Goal: Understand process/instructions: Learn how to perform a task or action

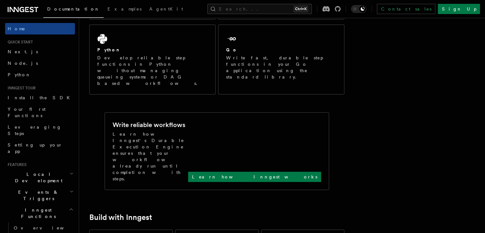
scroll to position [166, 0]
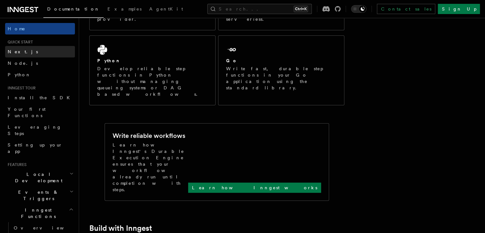
click at [42, 52] on link "Next.js" at bounding box center [40, 51] width 70 height 11
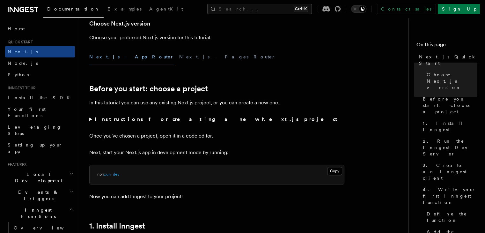
scroll to position [351, 0]
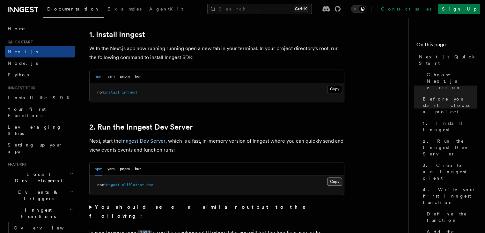
click at [338, 184] on button "Copy Copied" at bounding box center [334, 181] width 15 height 8
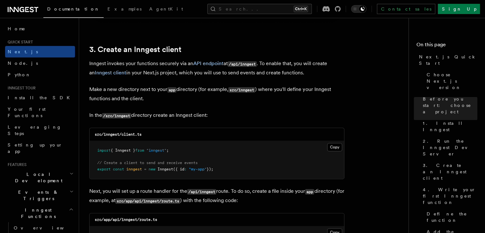
scroll to position [765, 0]
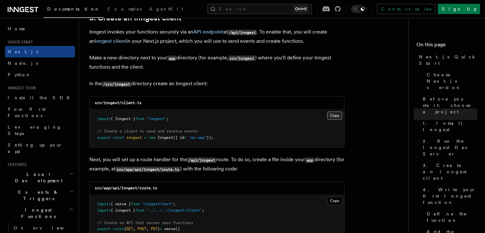
click at [338, 115] on button "Copy Copied" at bounding box center [334, 115] width 15 height 8
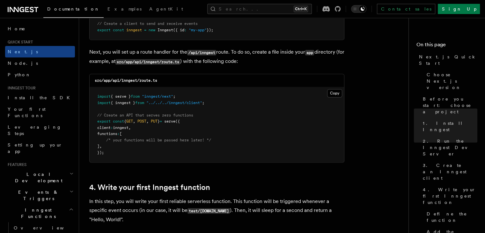
scroll to position [861, 0]
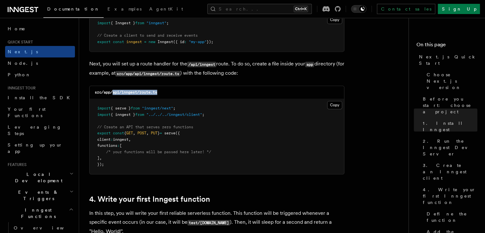
drag, startPoint x: 112, startPoint y: 92, endPoint x: 161, endPoint y: 95, distance: 48.5
click at [161, 95] on div "src/app/api/inngest/route.ts" at bounding box center [217, 92] width 254 height 13
copy code "api/inngest/route.ts"
click at [177, 92] on div "src/app/api/inngest/route.ts" at bounding box center [217, 92] width 254 height 13
drag, startPoint x: 164, startPoint y: 93, endPoint x: 122, endPoint y: 93, distance: 41.8
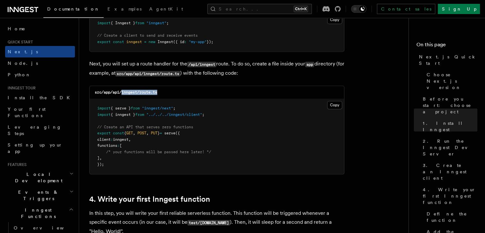
click at [122, 93] on div "src/app/api/inngest/route.ts" at bounding box center [217, 92] width 254 height 13
copy code "inngest/route.ts"
click at [335, 103] on button "Copy Copied" at bounding box center [334, 105] width 15 height 8
click at [173, 108] on span ""inngest/next"" at bounding box center [157, 108] width 31 height 4
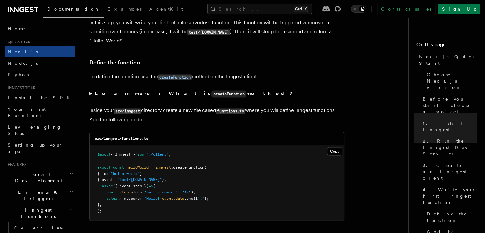
scroll to position [1052, 0]
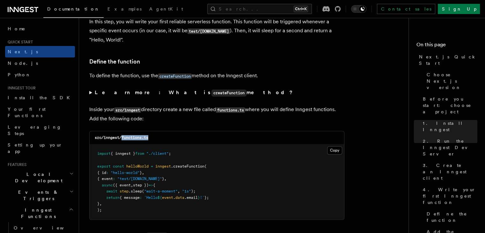
drag, startPoint x: 123, startPoint y: 137, endPoint x: 153, endPoint y: 138, distance: 30.3
click at [153, 138] on div "src/inngest/functions.ts" at bounding box center [217, 137] width 254 height 13
copy code "functions.ts"
click at [334, 152] on button "Copy Copied" at bounding box center [334, 150] width 15 height 8
